Goal: Navigation & Orientation: Find specific page/section

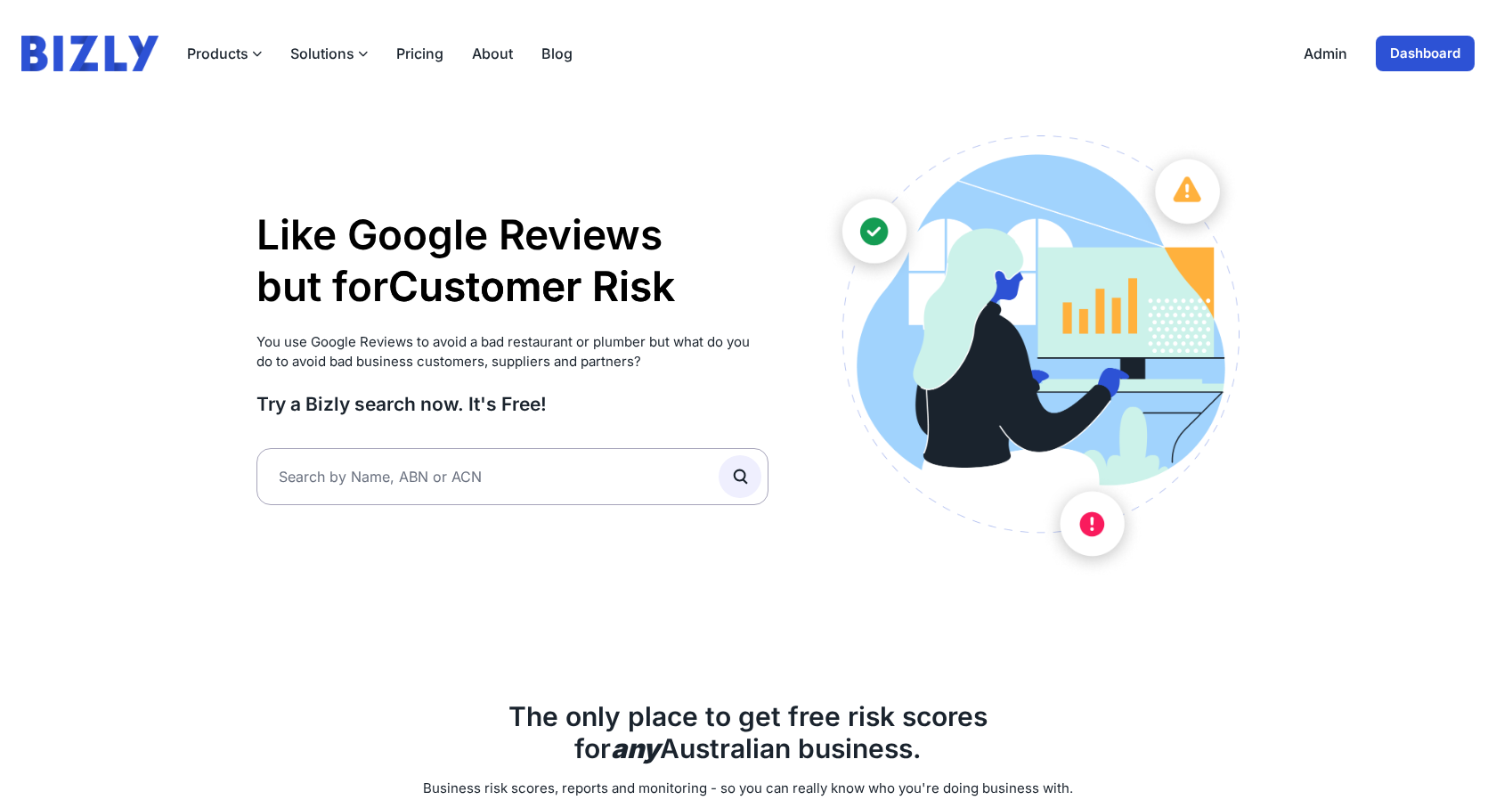
click at [1422, 65] on link "Dashboard" at bounding box center [1425, 54] width 99 height 36
